Goal: Information Seeking & Learning: Learn about a topic

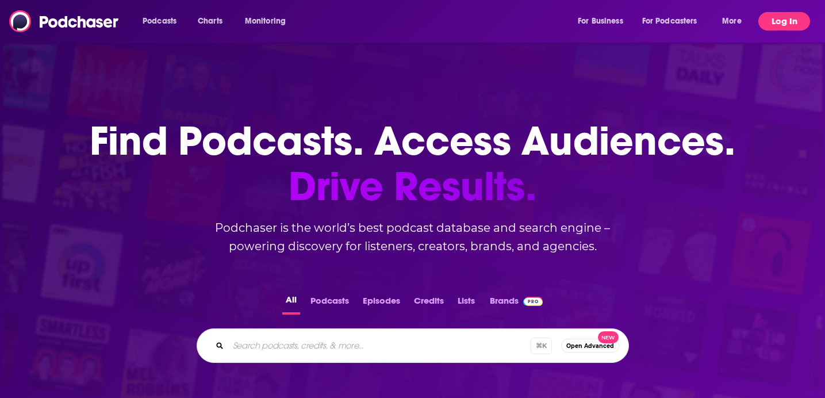
click at [781, 22] on button "Log In" at bounding box center [784, 21] width 52 height 18
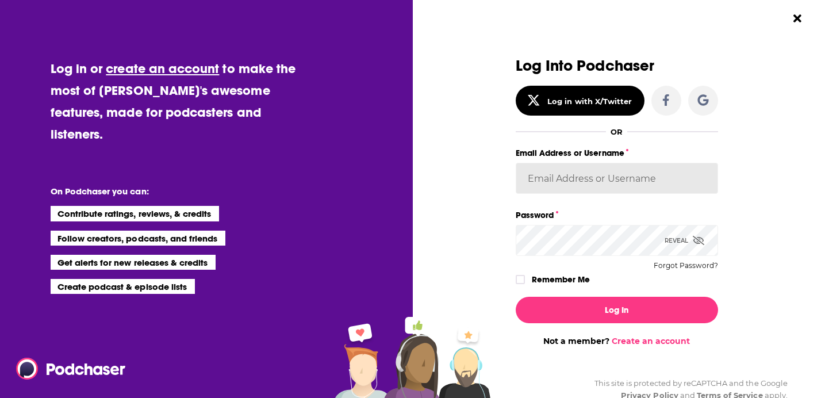
type input "[PERSON_NAME][EMAIL_ADDRESS][DOMAIN_NAME]"
click at [540, 187] on input "[PERSON_NAME][EMAIL_ADDRESS][DOMAIN_NAME]" at bounding box center [617, 178] width 202 height 31
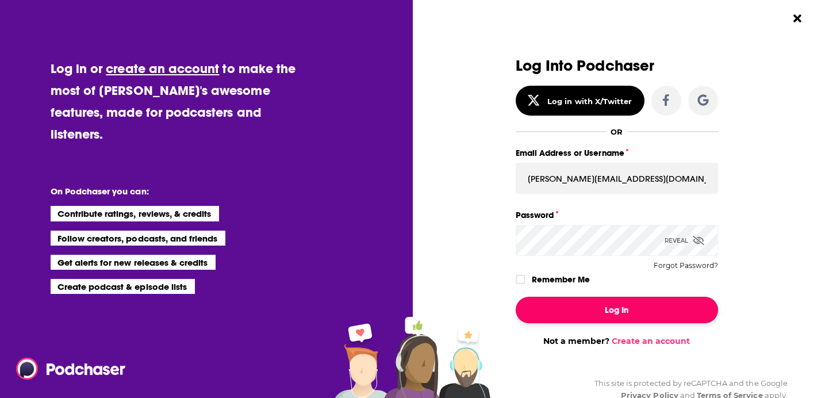
click at [572, 308] on button "Log In" at bounding box center [617, 310] width 202 height 26
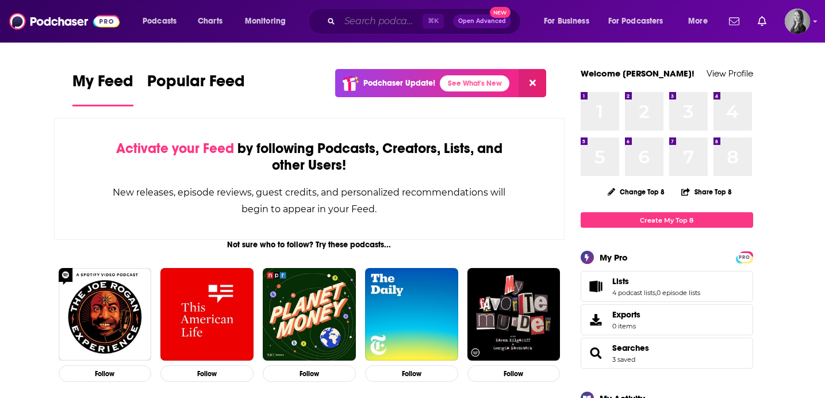
click at [371, 18] on input "Search podcasts, credits, & more..." at bounding box center [381, 21] width 83 height 18
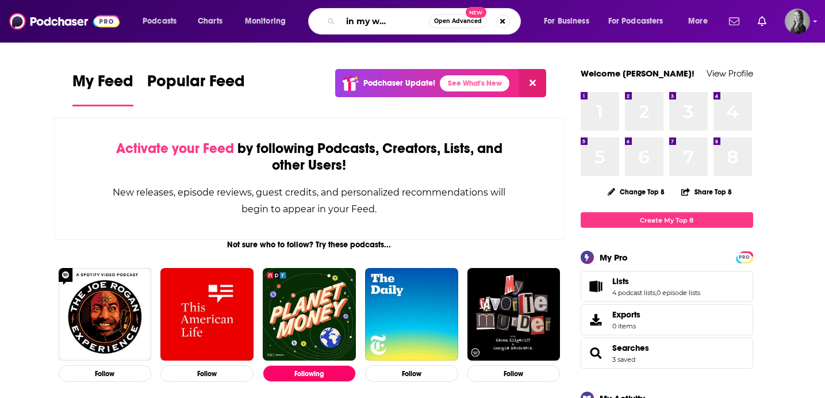
scroll to position [0, 40]
type input "whiskey in my wedding ring"
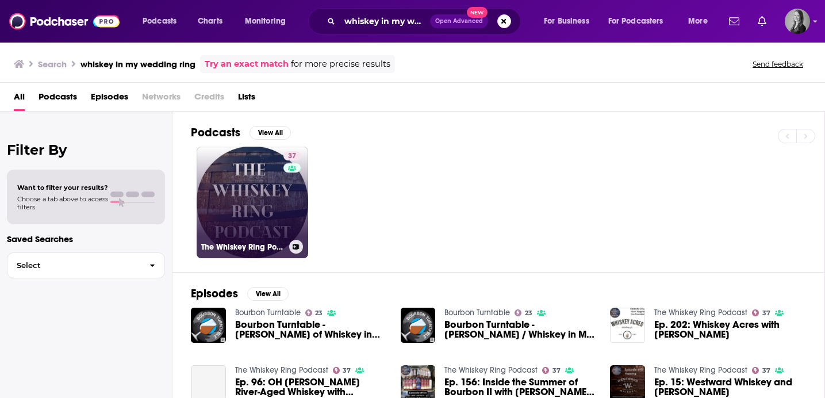
click at [247, 170] on link "37 The Whiskey Ring Podcast" at bounding box center [252, 202] width 111 height 111
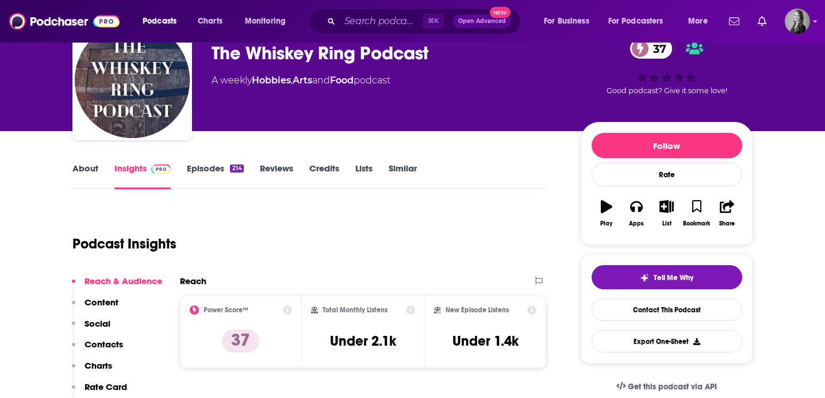
scroll to position [63, 0]
